Goal: Navigation & Orientation: Go to known website

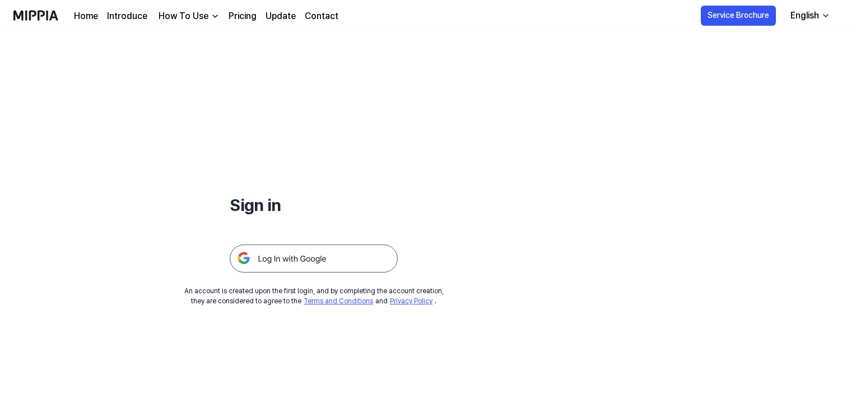
click at [272, 247] on img at bounding box center [314, 259] width 168 height 28
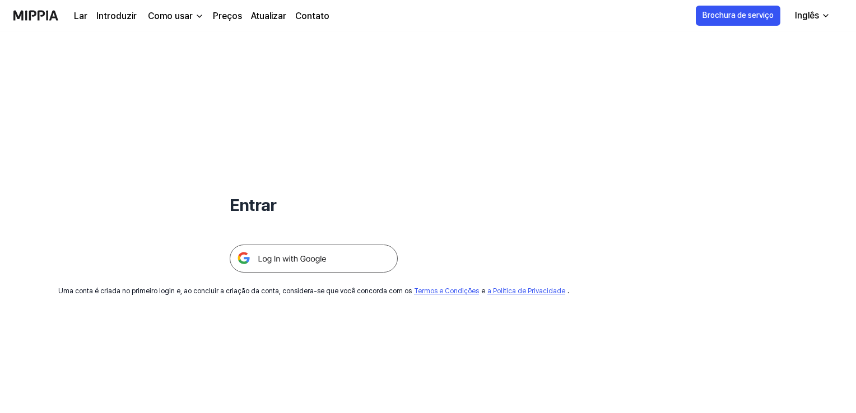
click at [296, 254] on img at bounding box center [314, 259] width 168 height 28
click at [335, 258] on img at bounding box center [314, 259] width 168 height 28
click at [329, 256] on img at bounding box center [314, 259] width 168 height 28
click at [795, 16] on font "Inglês" at bounding box center [807, 15] width 24 height 11
click at [304, 87] on div "Entrar" at bounding box center [314, 151] width 168 height 241
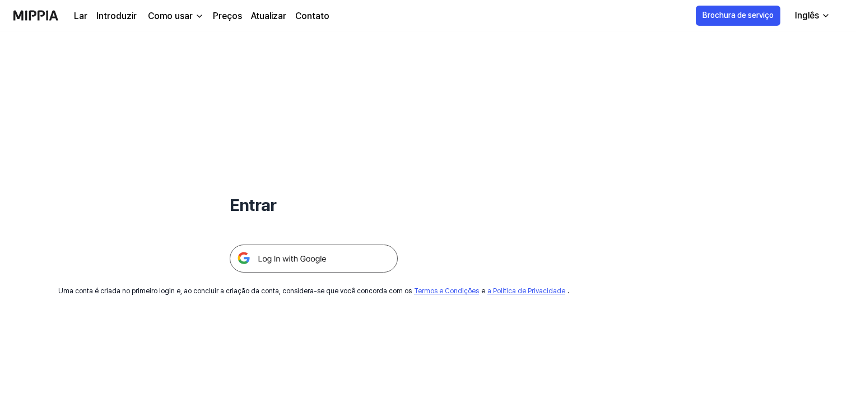
click at [30, 15] on img at bounding box center [35, 15] width 45 height 31
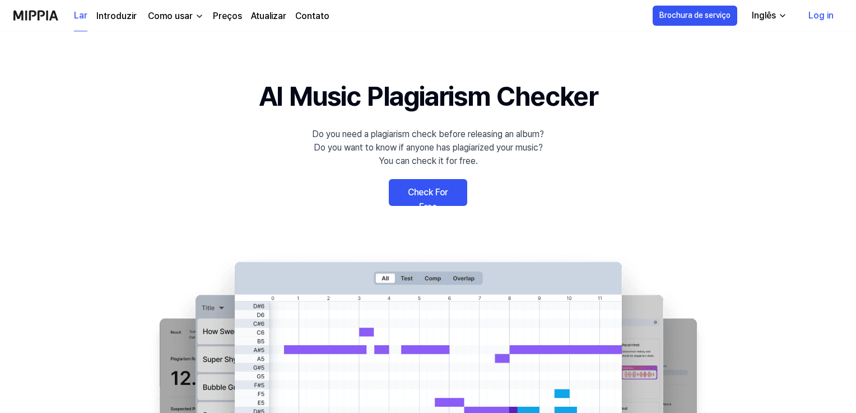
click at [433, 195] on link "Check For Free" at bounding box center [428, 192] width 78 height 27
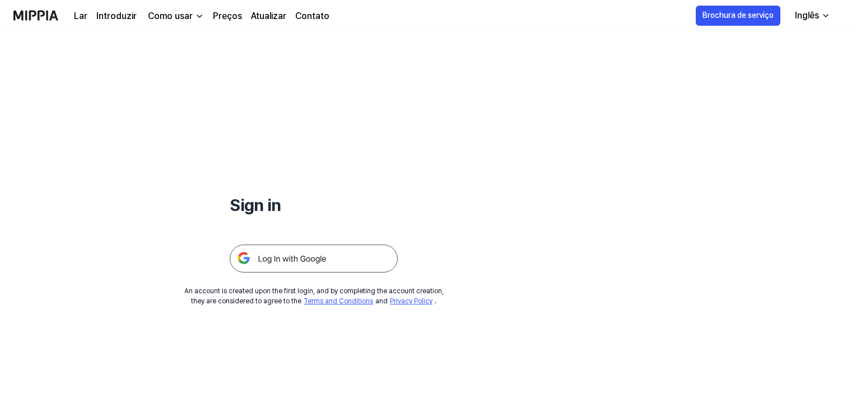
click at [330, 263] on img at bounding box center [314, 259] width 168 height 28
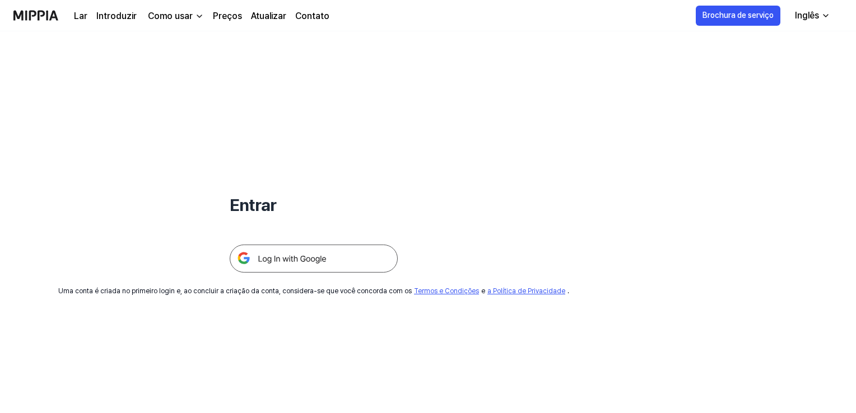
click at [267, 12] on font "Atualizar" at bounding box center [268, 16] width 35 height 11
